Goal: Task Accomplishment & Management: Manage account settings

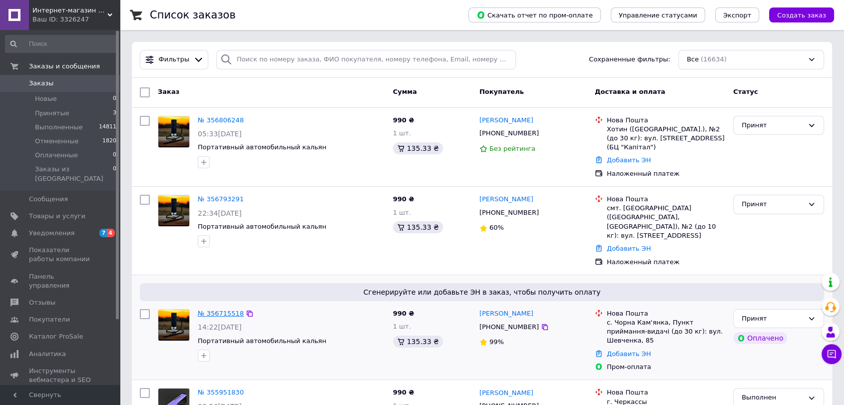
click at [223, 310] on link "№ 356715518" at bounding box center [221, 313] width 46 height 7
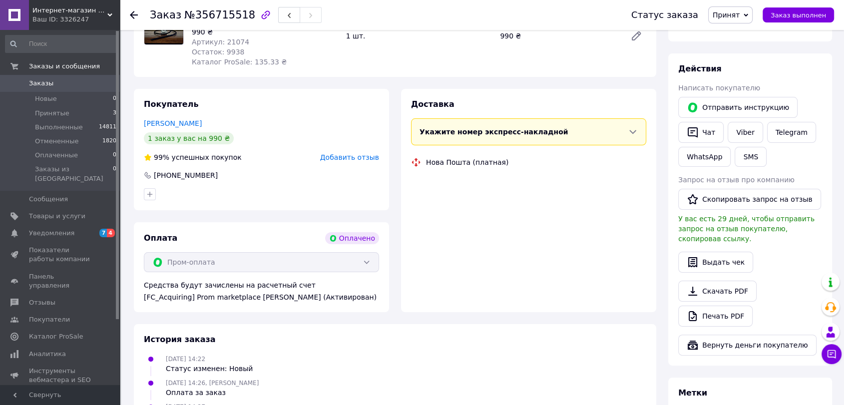
scroll to position [142, 0]
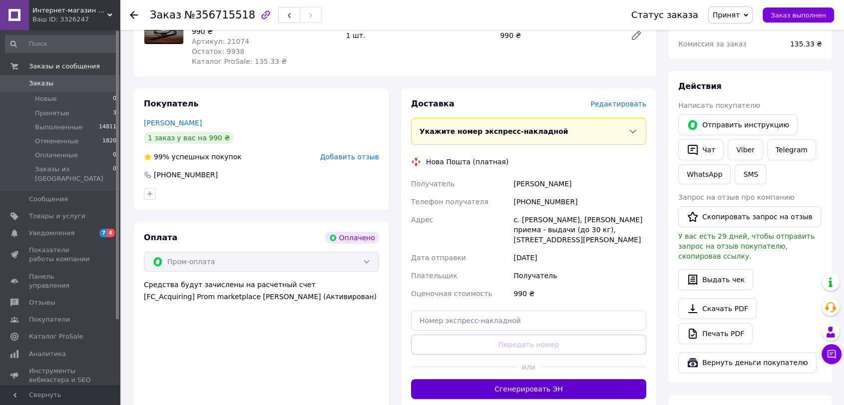
click at [517, 379] on button "Сгенерировать ЭН" at bounding box center [528, 389] width 235 height 20
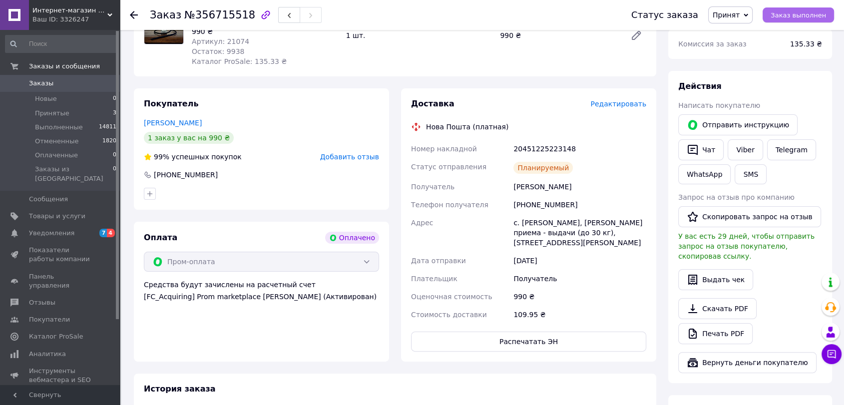
click at [783, 16] on span "Заказ выполнен" at bounding box center [797, 14] width 55 height 7
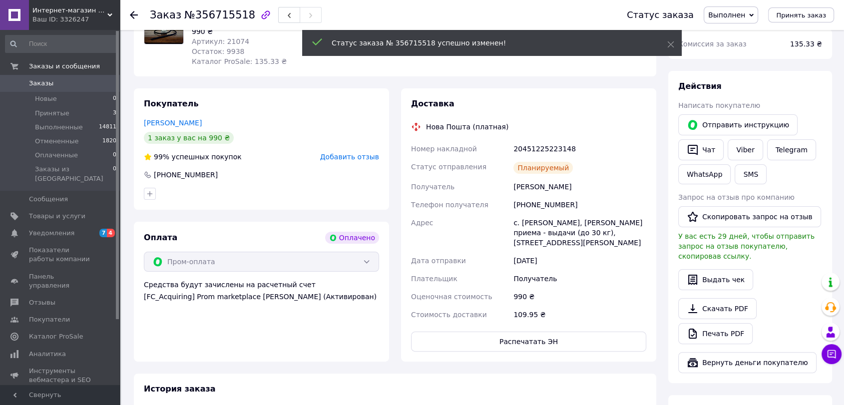
click at [75, 114] on li "Принятые 3" at bounding box center [61, 113] width 122 height 14
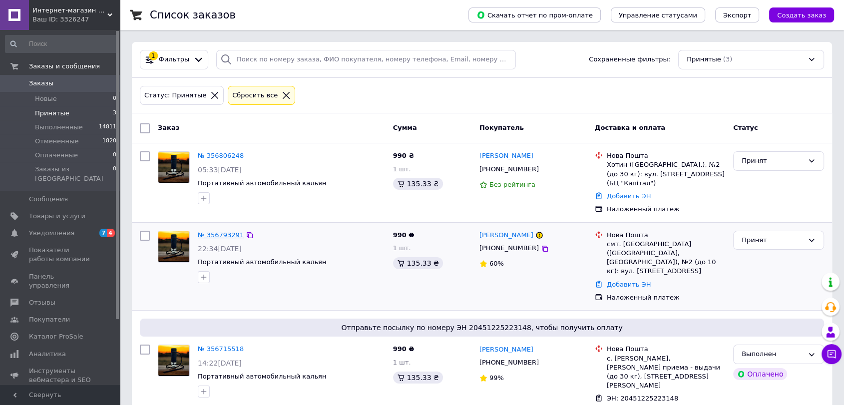
click at [234, 231] on link "№ 356793291" at bounding box center [221, 234] width 46 height 7
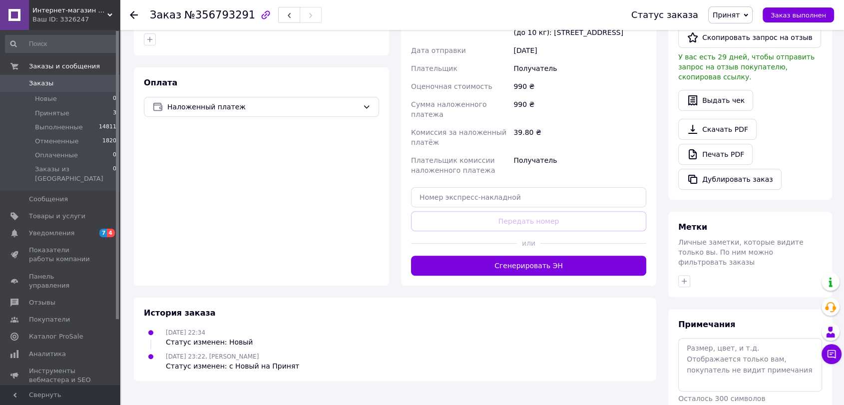
scroll to position [284, 0]
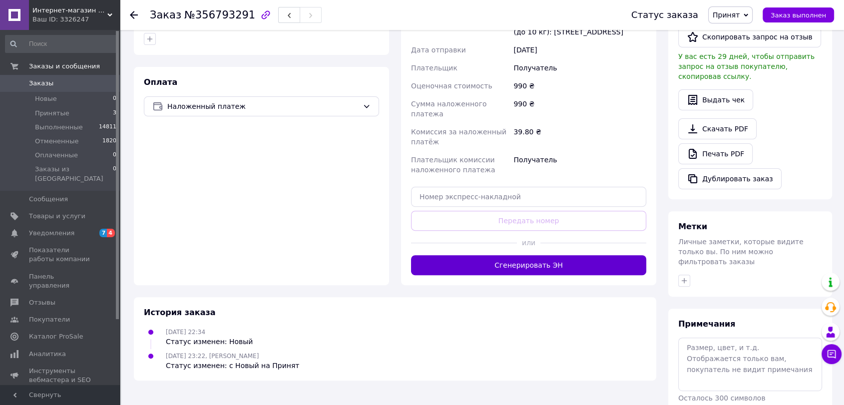
click at [525, 264] on button "Сгенерировать ЭН" at bounding box center [528, 265] width 235 height 20
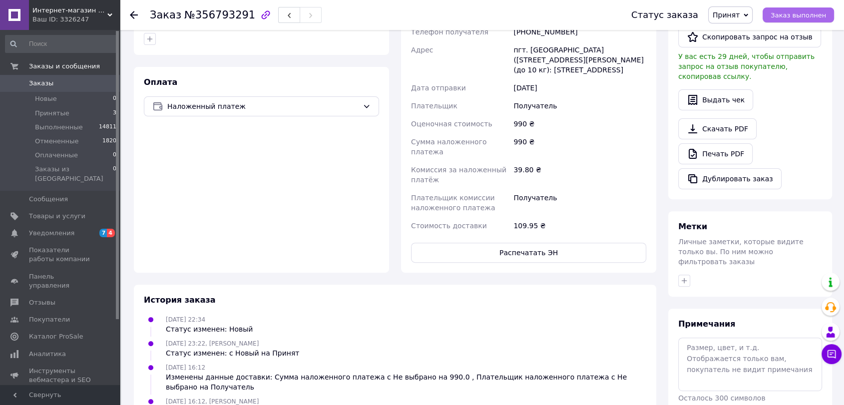
click at [793, 16] on span "Заказ выполнен" at bounding box center [797, 14] width 55 height 7
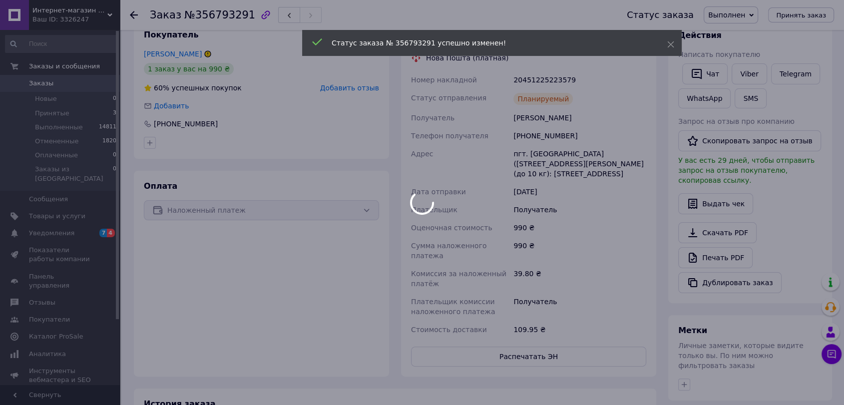
scroll to position [151, 0]
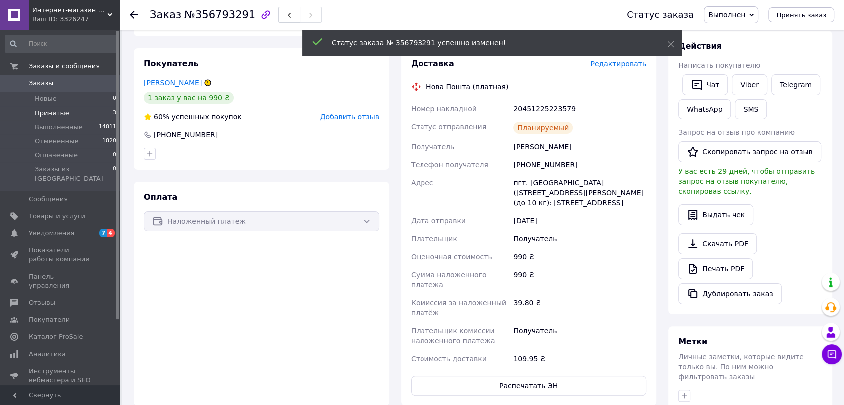
click at [55, 110] on span "Принятые" at bounding box center [52, 113] width 34 height 9
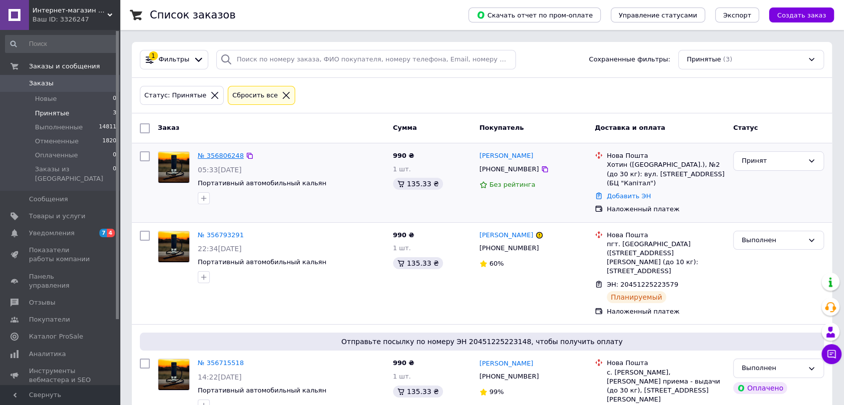
click at [219, 157] on link "№ 356806248" at bounding box center [221, 155] width 46 height 7
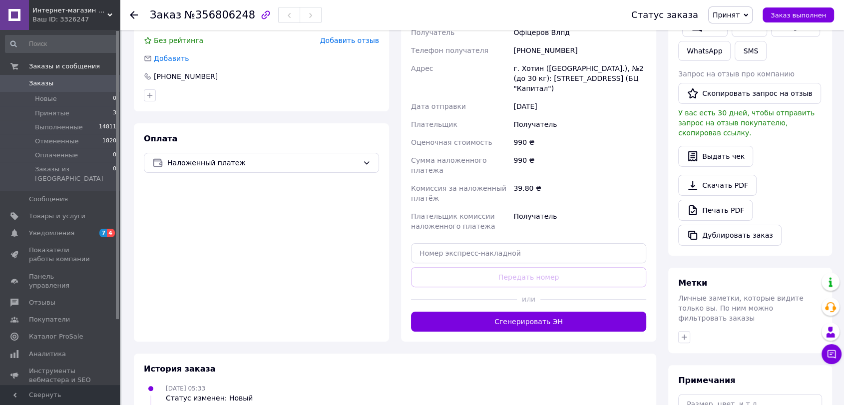
scroll to position [228, 0]
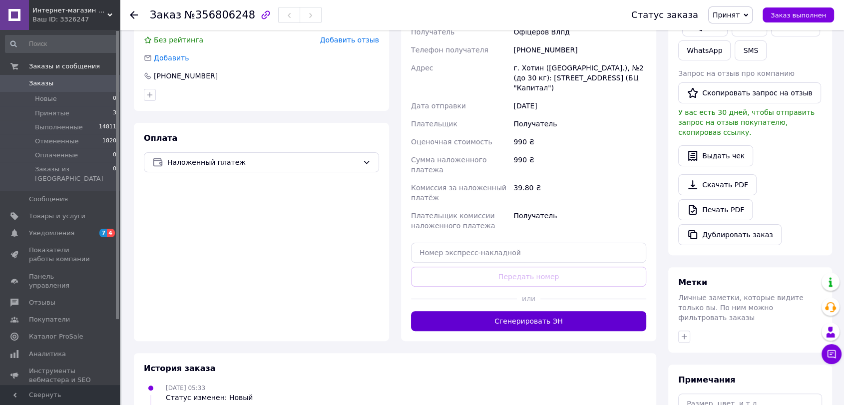
click at [515, 311] on button "Сгенерировать ЭН" at bounding box center [528, 321] width 235 height 20
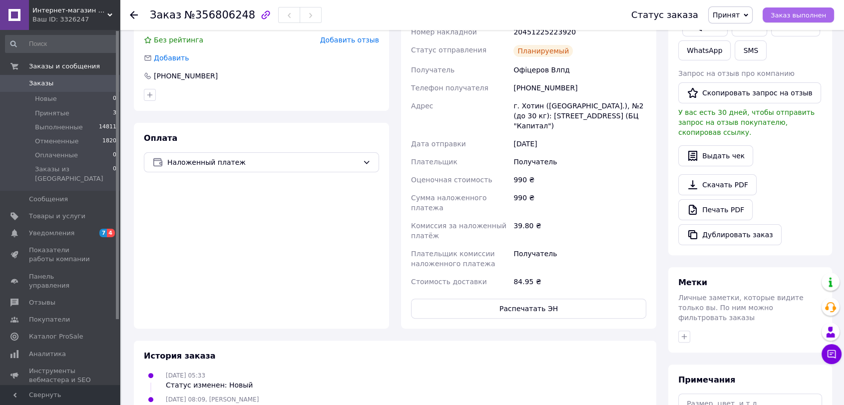
click at [797, 16] on span "Заказ выполнен" at bounding box center [797, 14] width 55 height 7
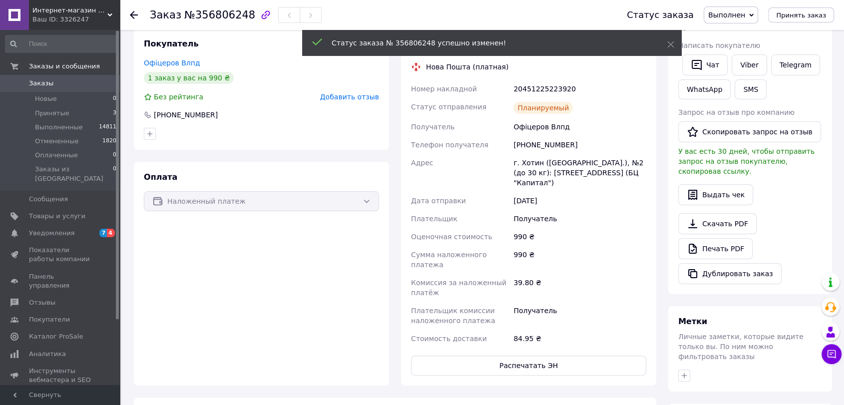
scroll to position [0, 0]
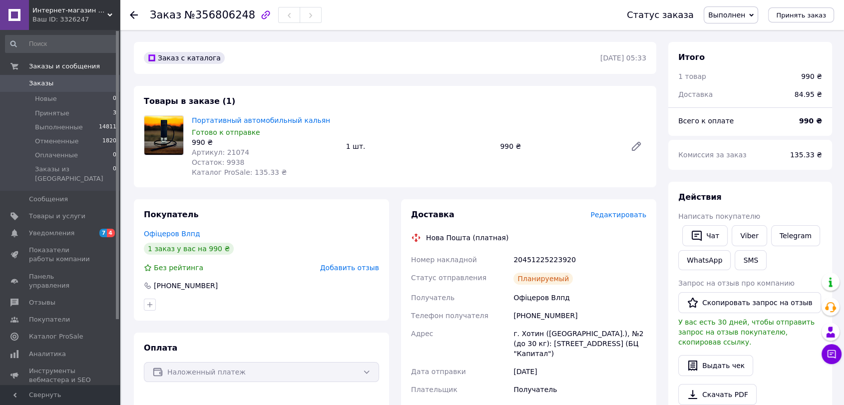
click at [63, 80] on span "Заказы" at bounding box center [60, 83] width 63 height 9
